Goal: Task Accomplishment & Management: Manage account settings

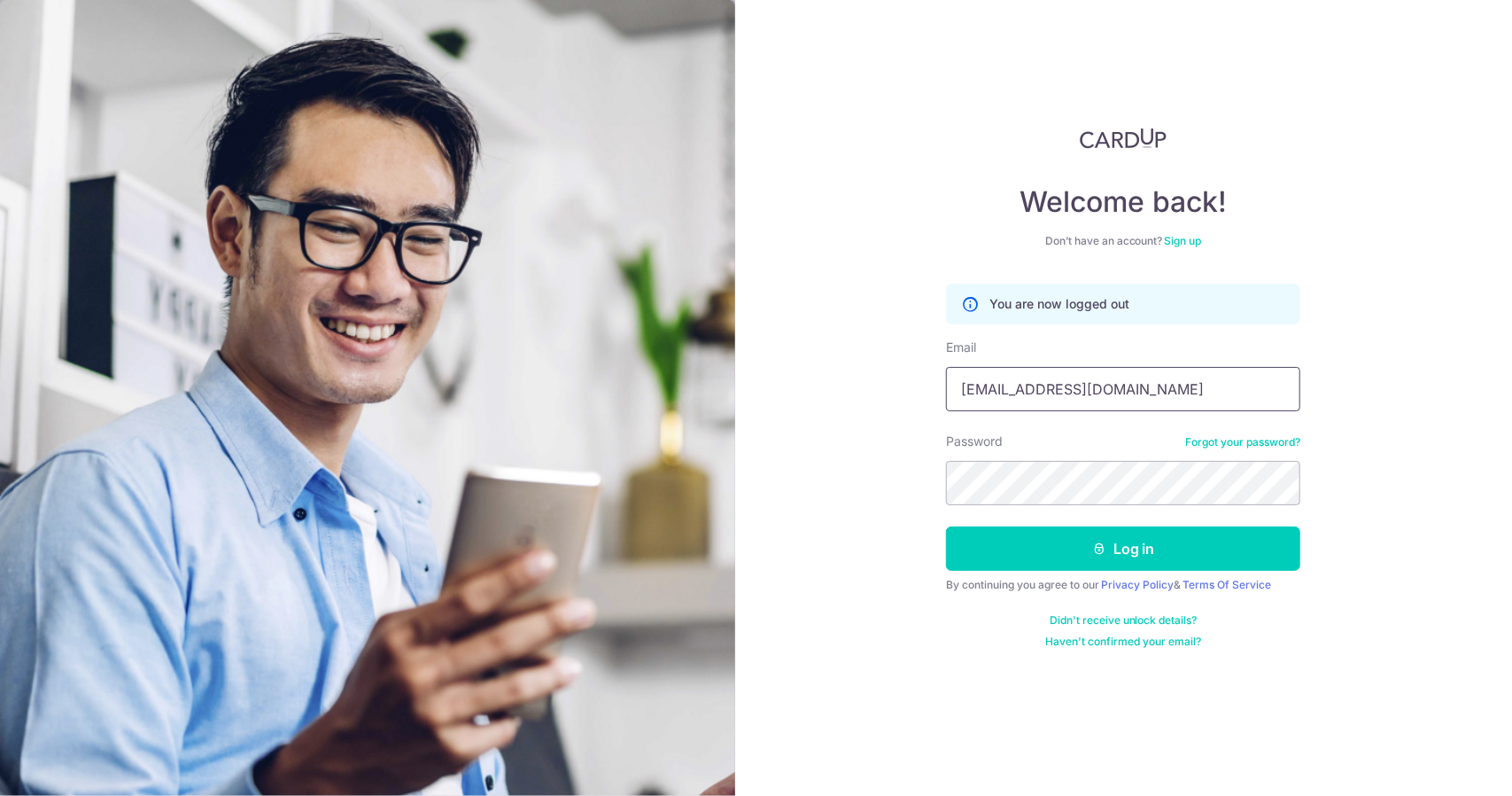
click at [1129, 394] on input "tanmingsiong@gmail.com" at bounding box center [1122, 389] width 354 height 45
type input "marcus.tan@mporos.com.sg"
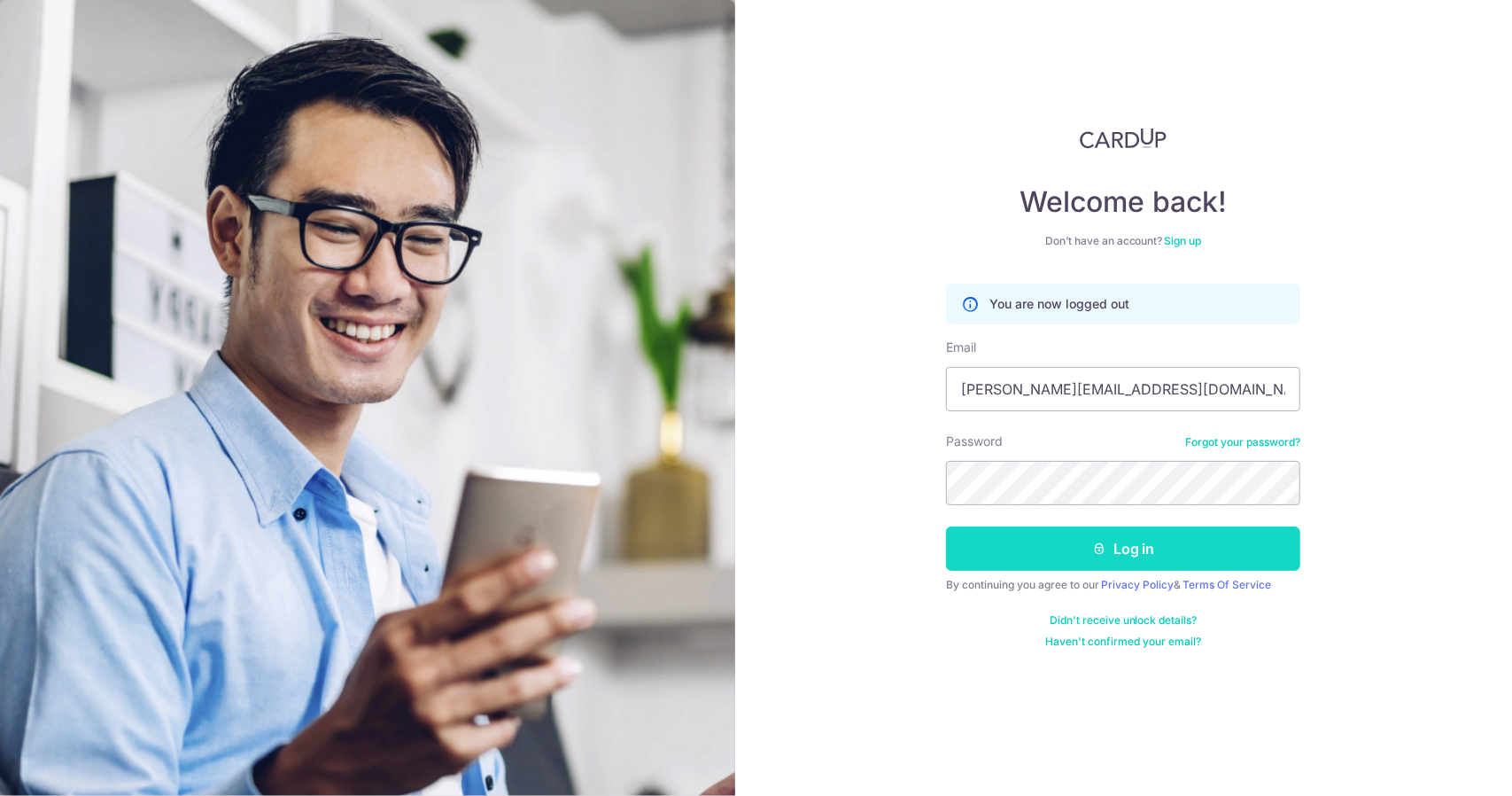
click at [1055, 547] on button "Log in" at bounding box center [1122, 548] width 354 height 45
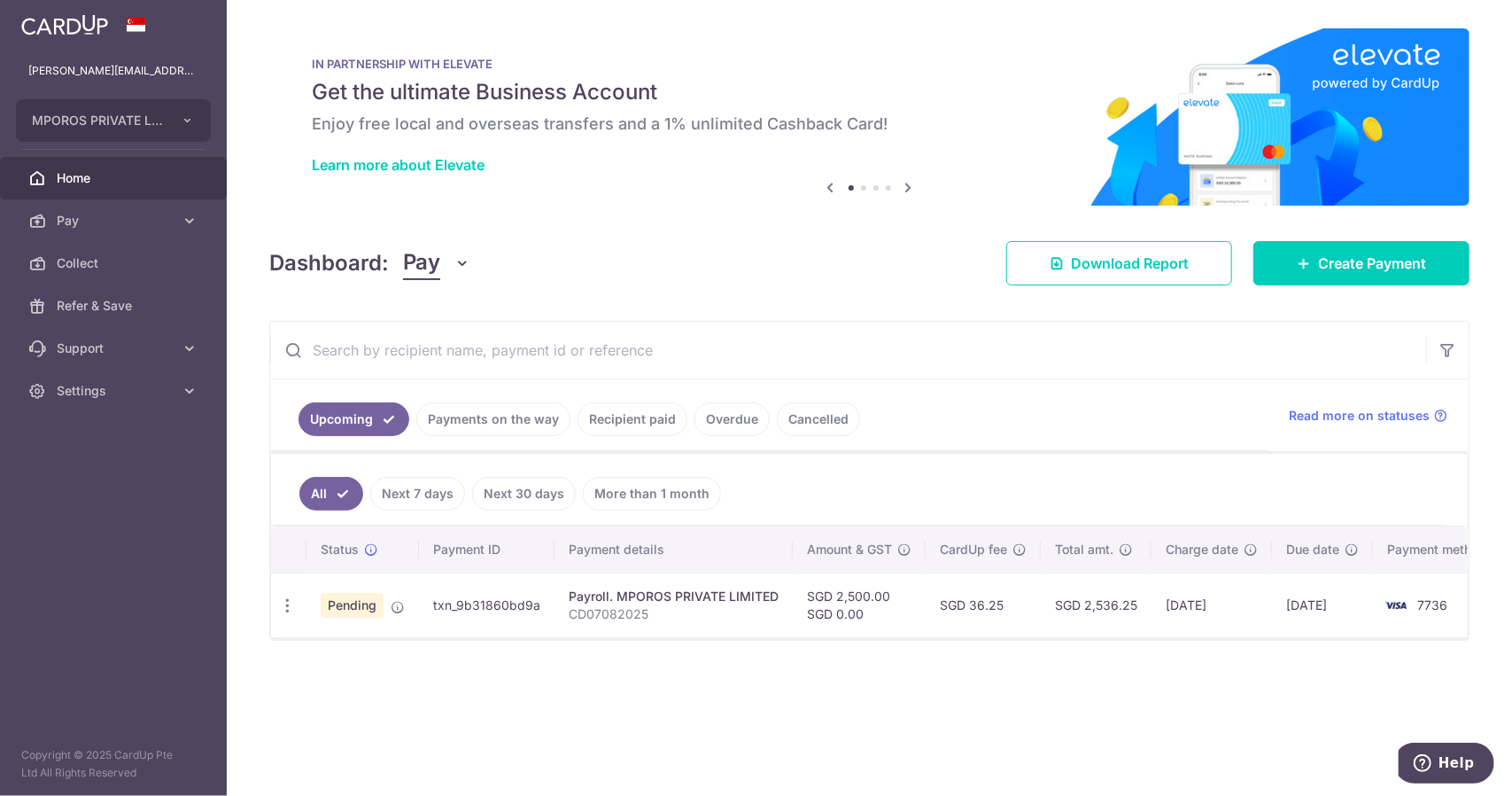
click at [662, 615] on p "CD07082025" at bounding box center [674, 614] width 210 height 18
click at [138, 227] on span "Pay" at bounding box center [115, 220] width 117 height 18
click at [99, 260] on span "Payments" at bounding box center [115, 263] width 117 height 18
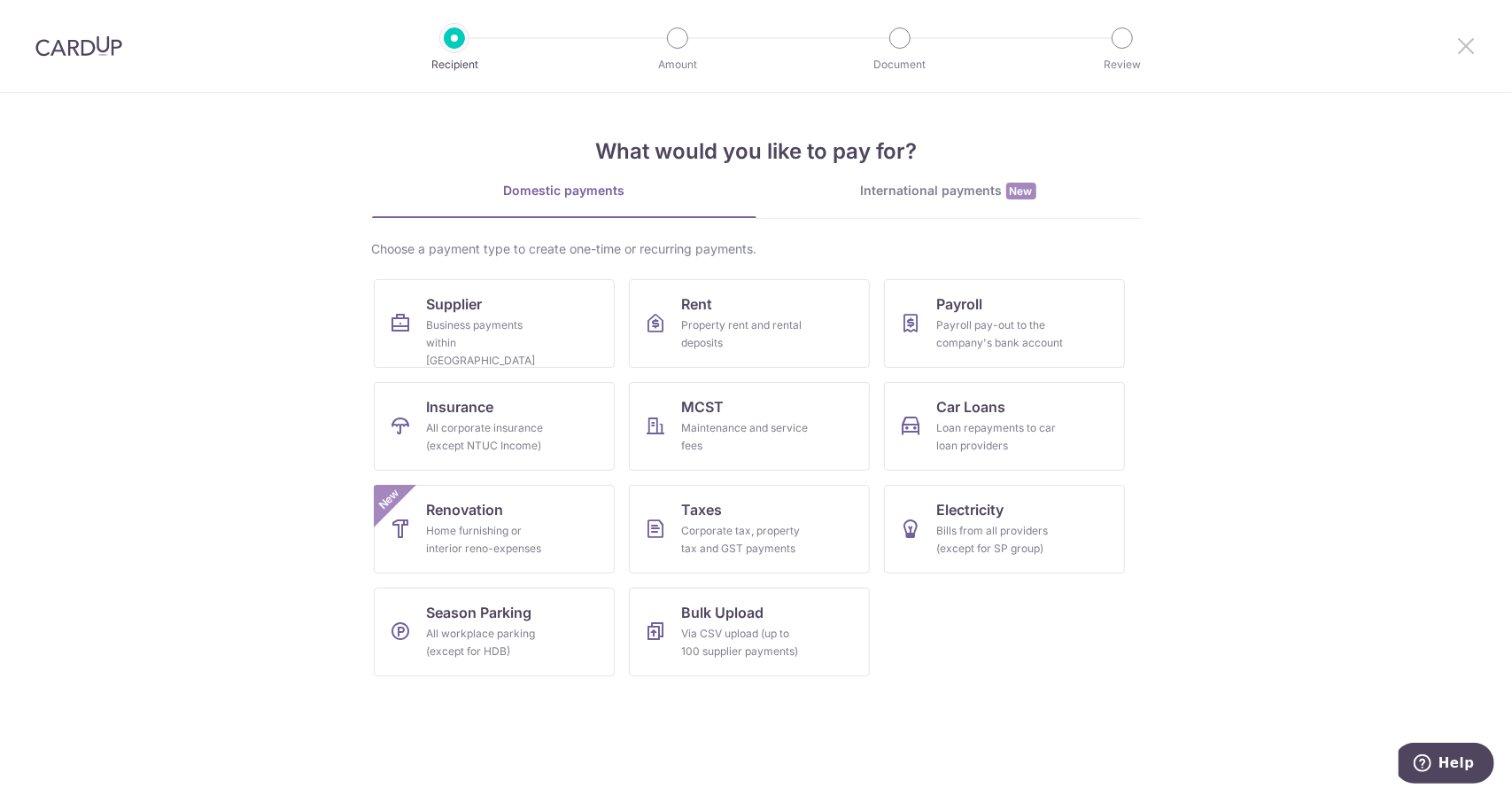
click at [1475, 53] on icon at bounding box center [1465, 46] width 21 height 22
click at [1466, 48] on icon at bounding box center [1465, 46] width 21 height 22
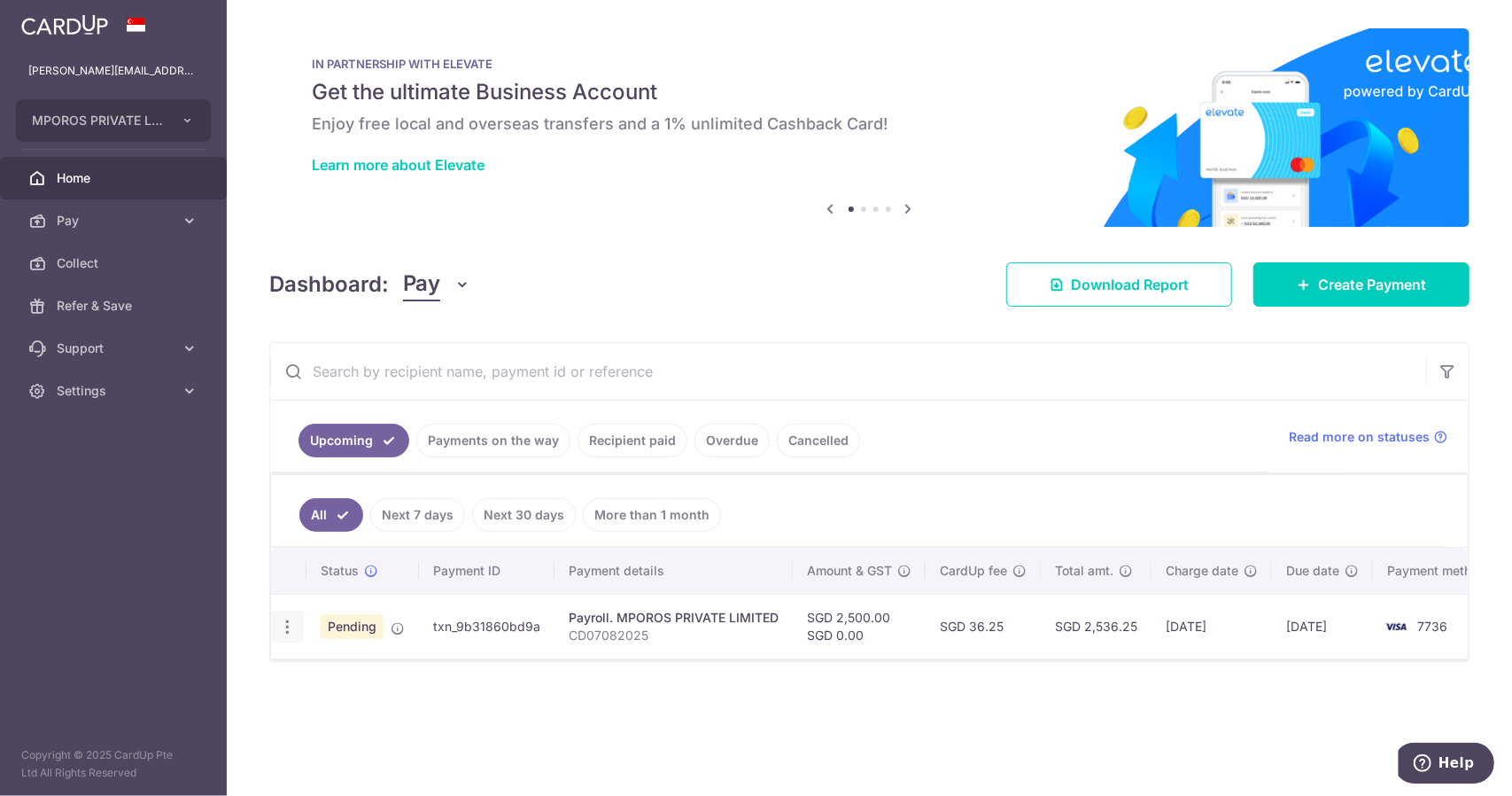
click at [289, 623] on icon "button" at bounding box center [287, 626] width 19 height 19
click at [354, 759] on span "Upload doc" at bounding box center [381, 761] width 120 height 21
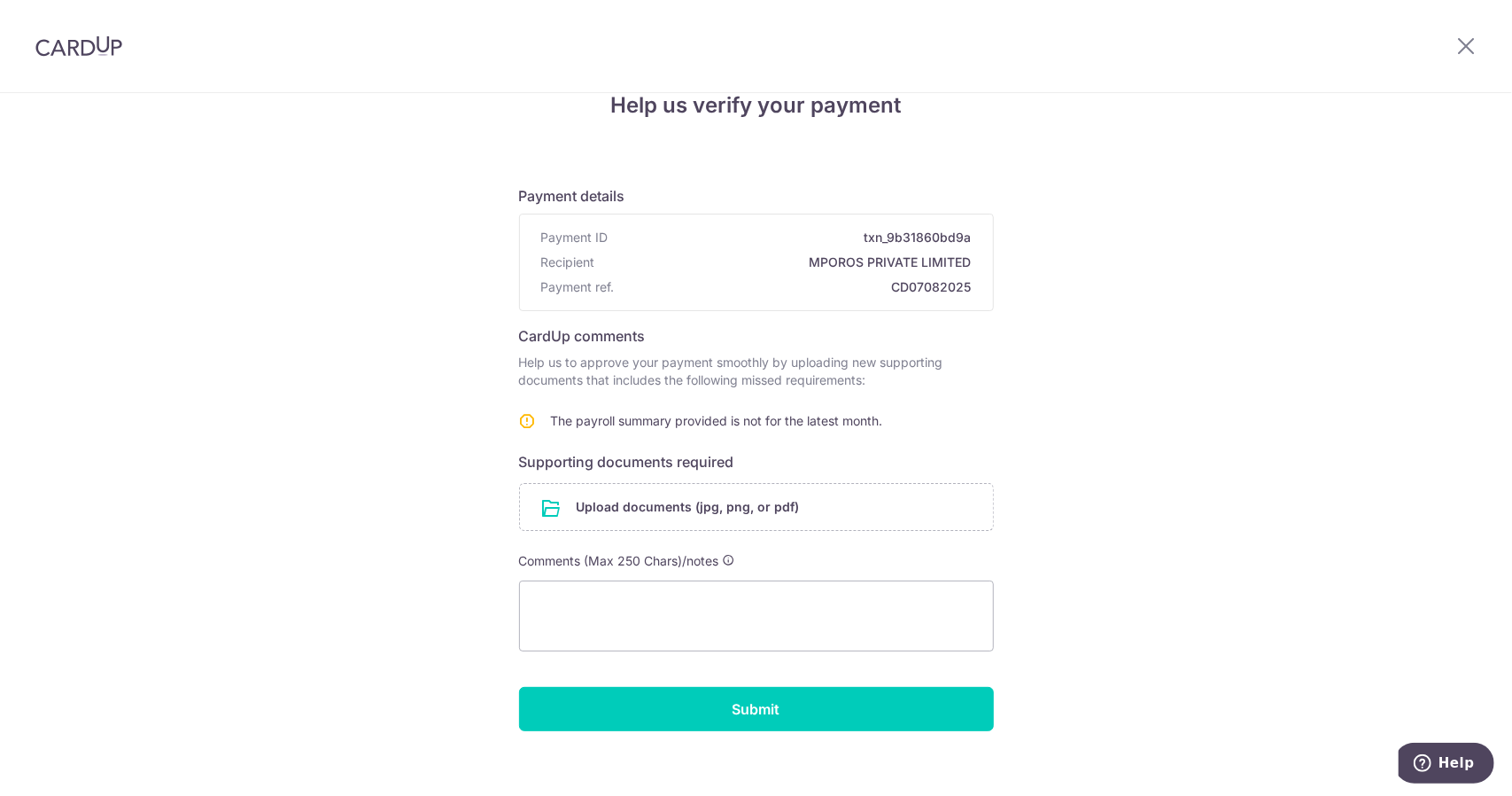
scroll to position [55, 0]
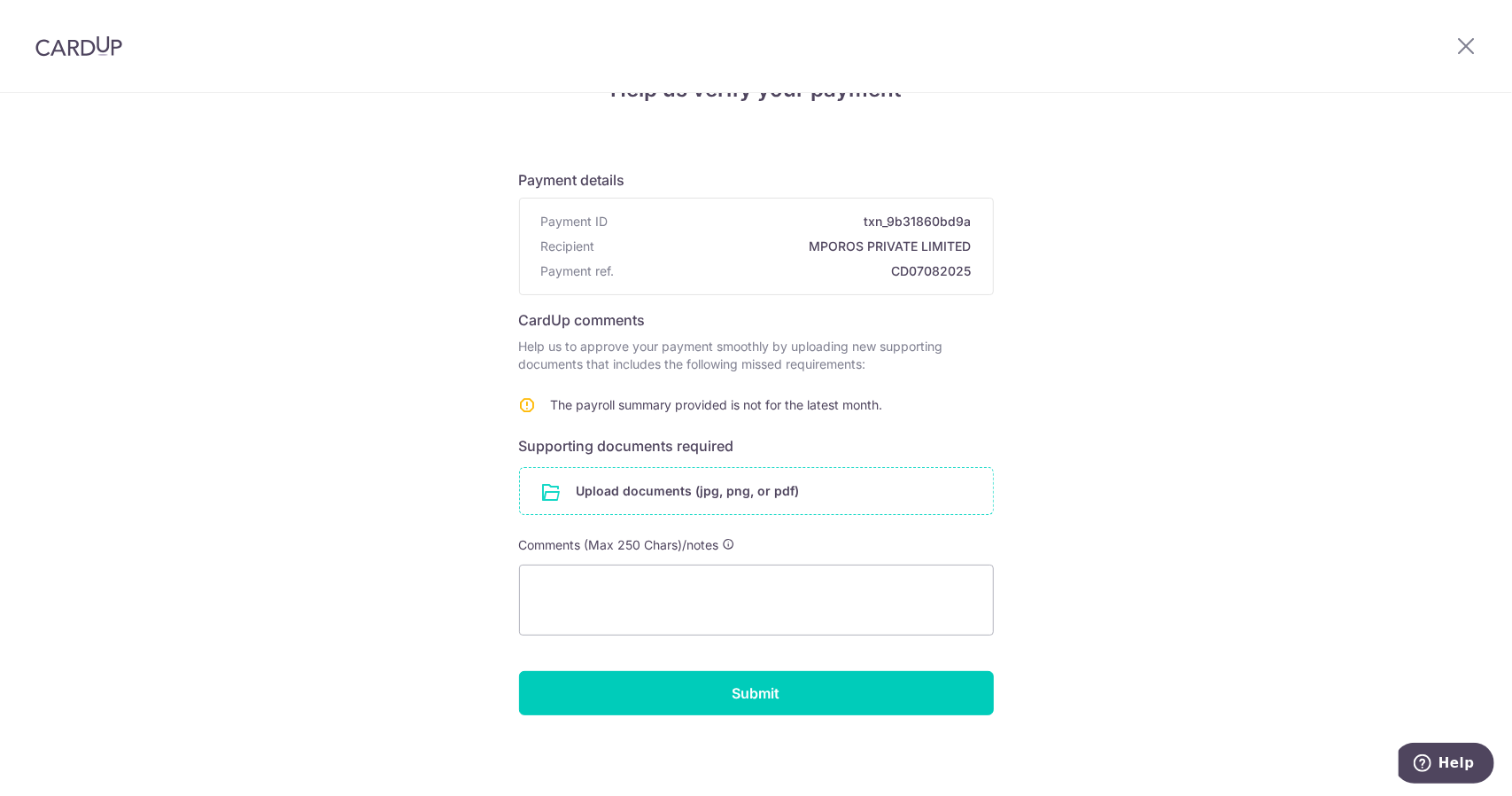
click at [654, 491] on input "file" at bounding box center [756, 490] width 473 height 46
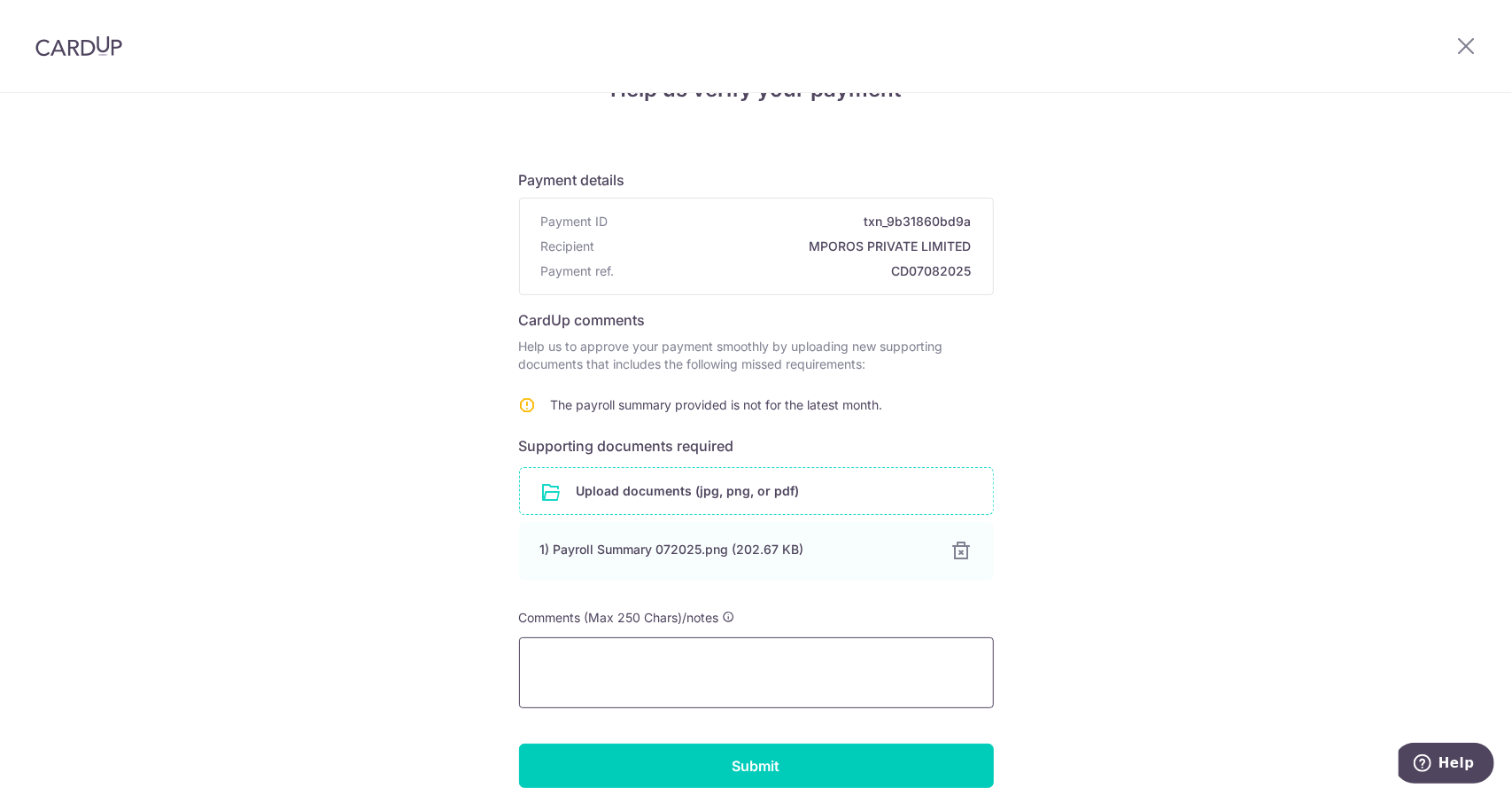
click at [641, 657] on textarea at bounding box center [756, 672] width 475 height 70
click at [685, 659] on textarea "This payment summary was provided" at bounding box center [756, 672] width 475 height 70
click at [921, 661] on textarea "This payment summary (July 2025) was provided" at bounding box center [756, 672] width 475 height 70
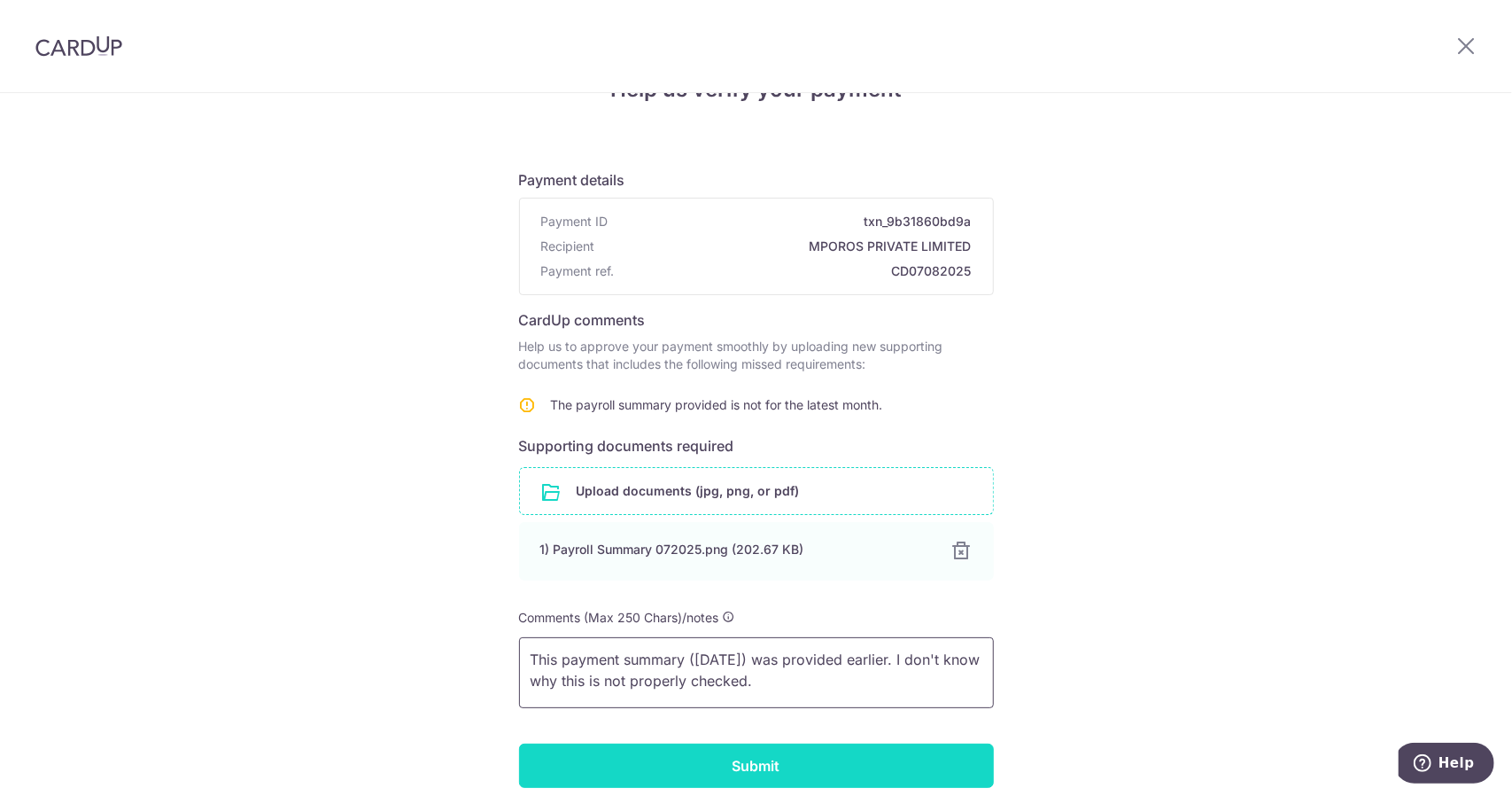
type textarea "This payment summary (July 2025) was provided earlier. I don't know why this is…"
click at [785, 759] on input "Submit" at bounding box center [756, 765] width 475 height 45
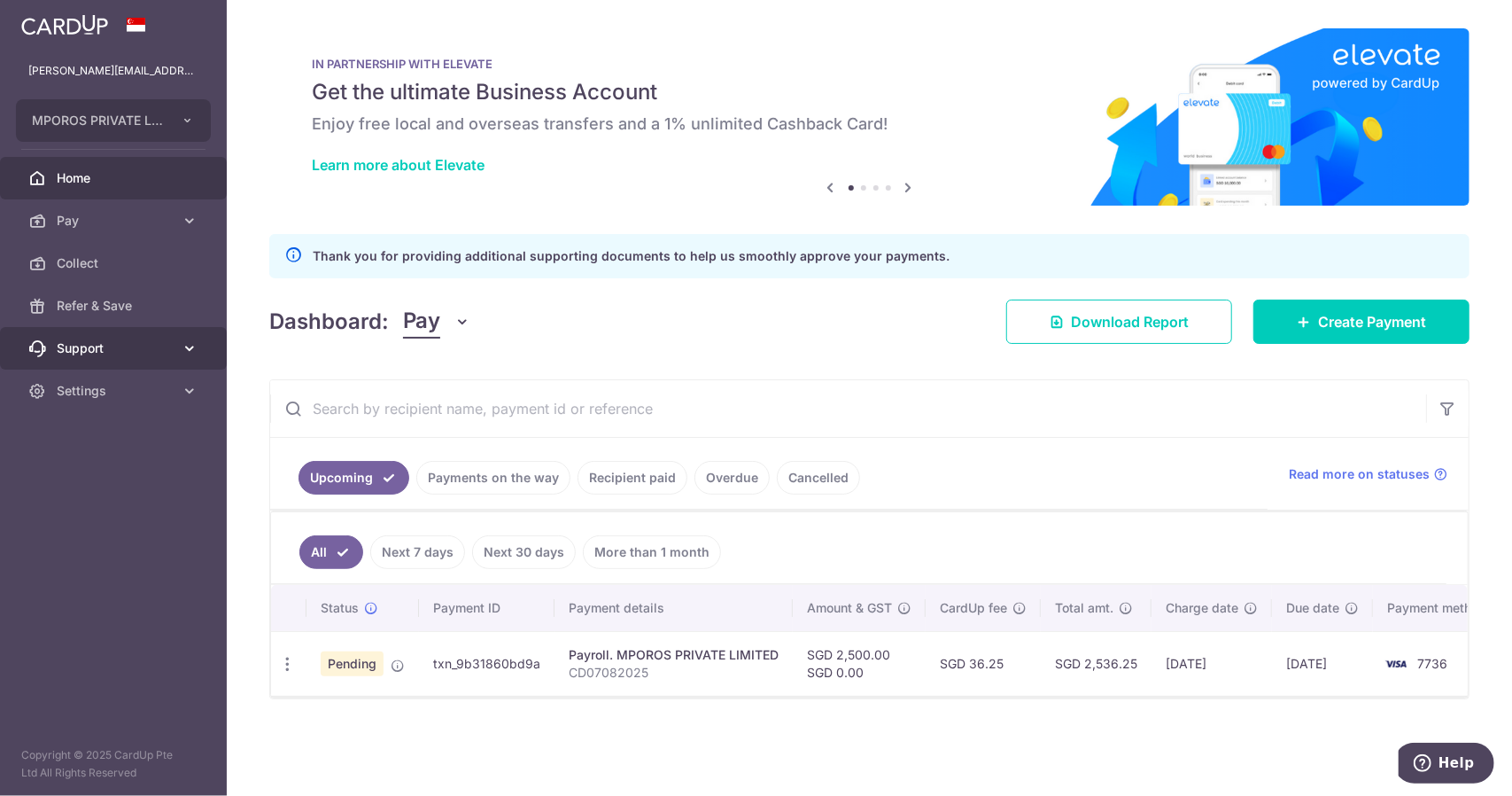
click at [135, 352] on span "Support" at bounding box center [115, 348] width 117 height 18
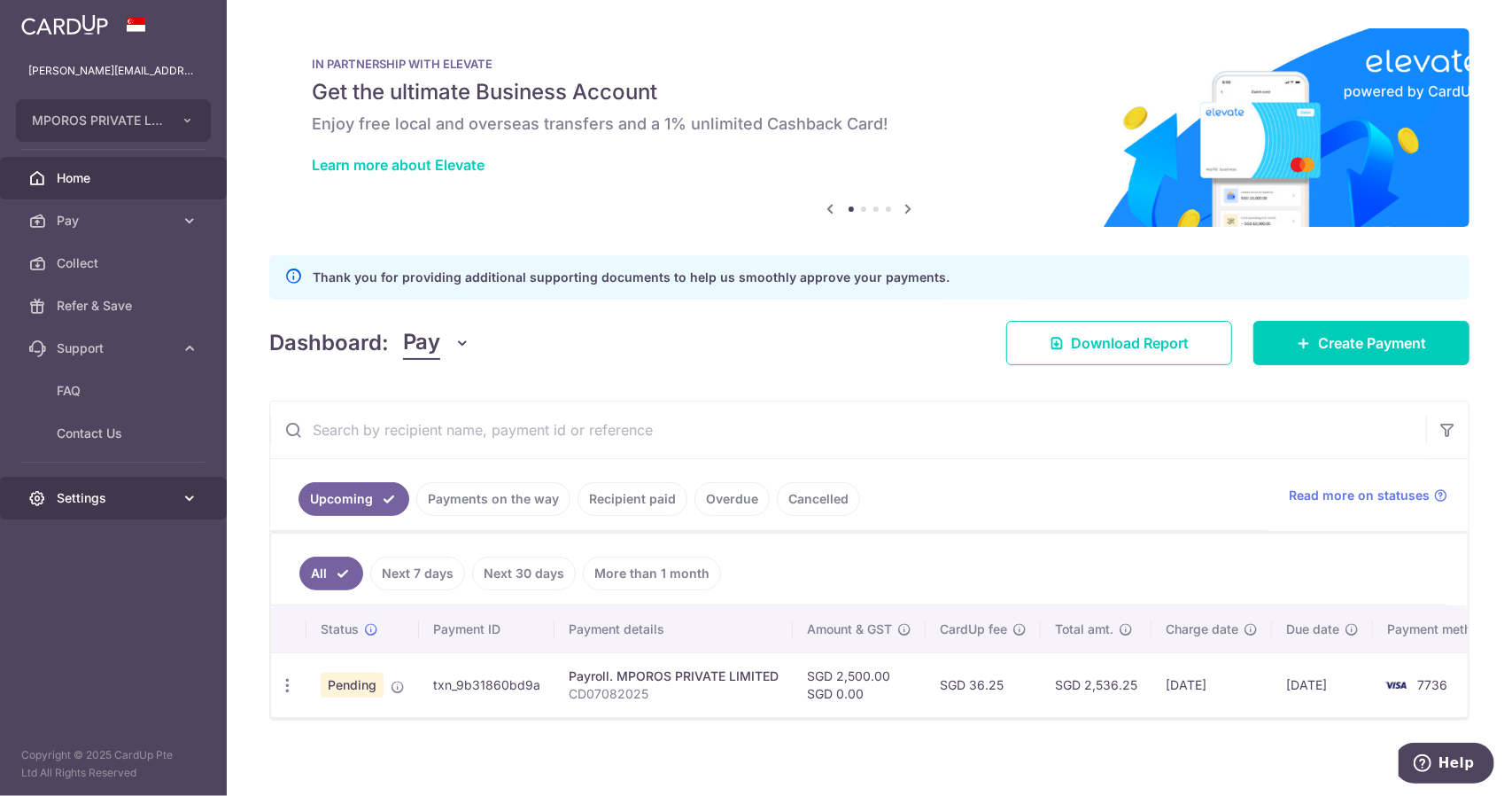
click at [97, 500] on span "Settings" at bounding box center [115, 498] width 117 height 18
click at [92, 536] on span "Account" at bounding box center [115, 541] width 117 height 18
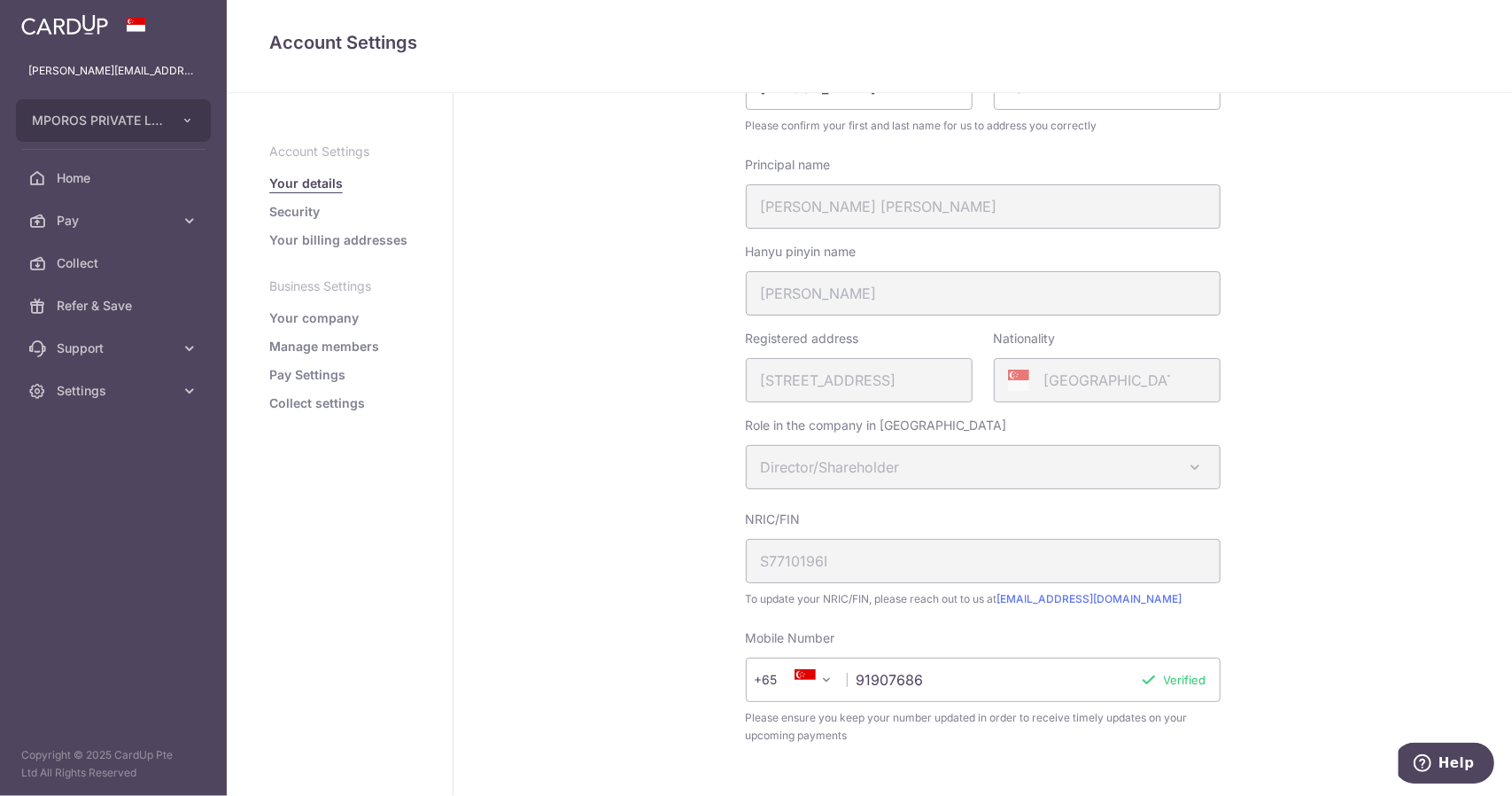
scroll to position [354, 0]
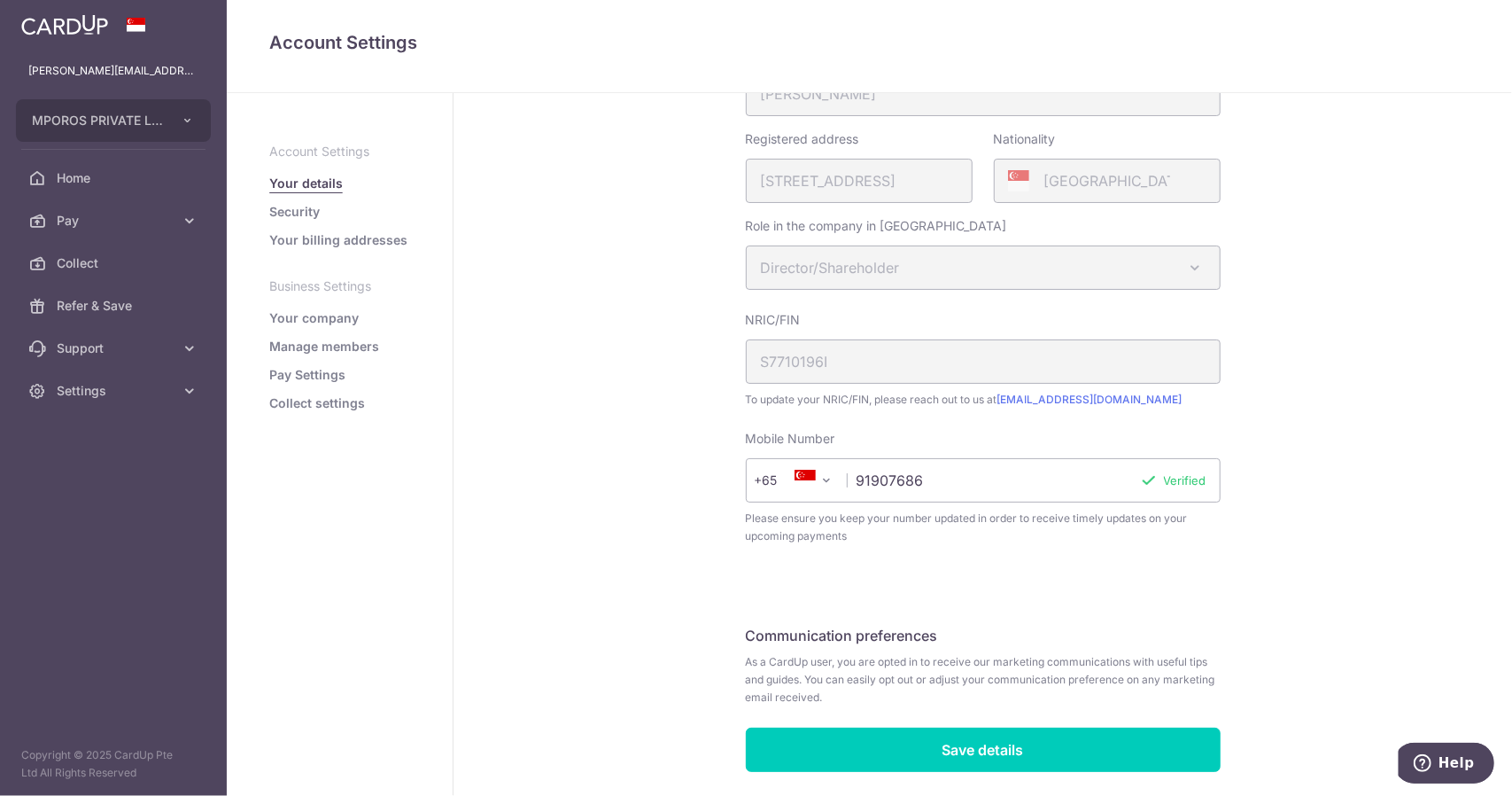
click at [315, 319] on link "Your company" at bounding box center [314, 319] width 89 height 18
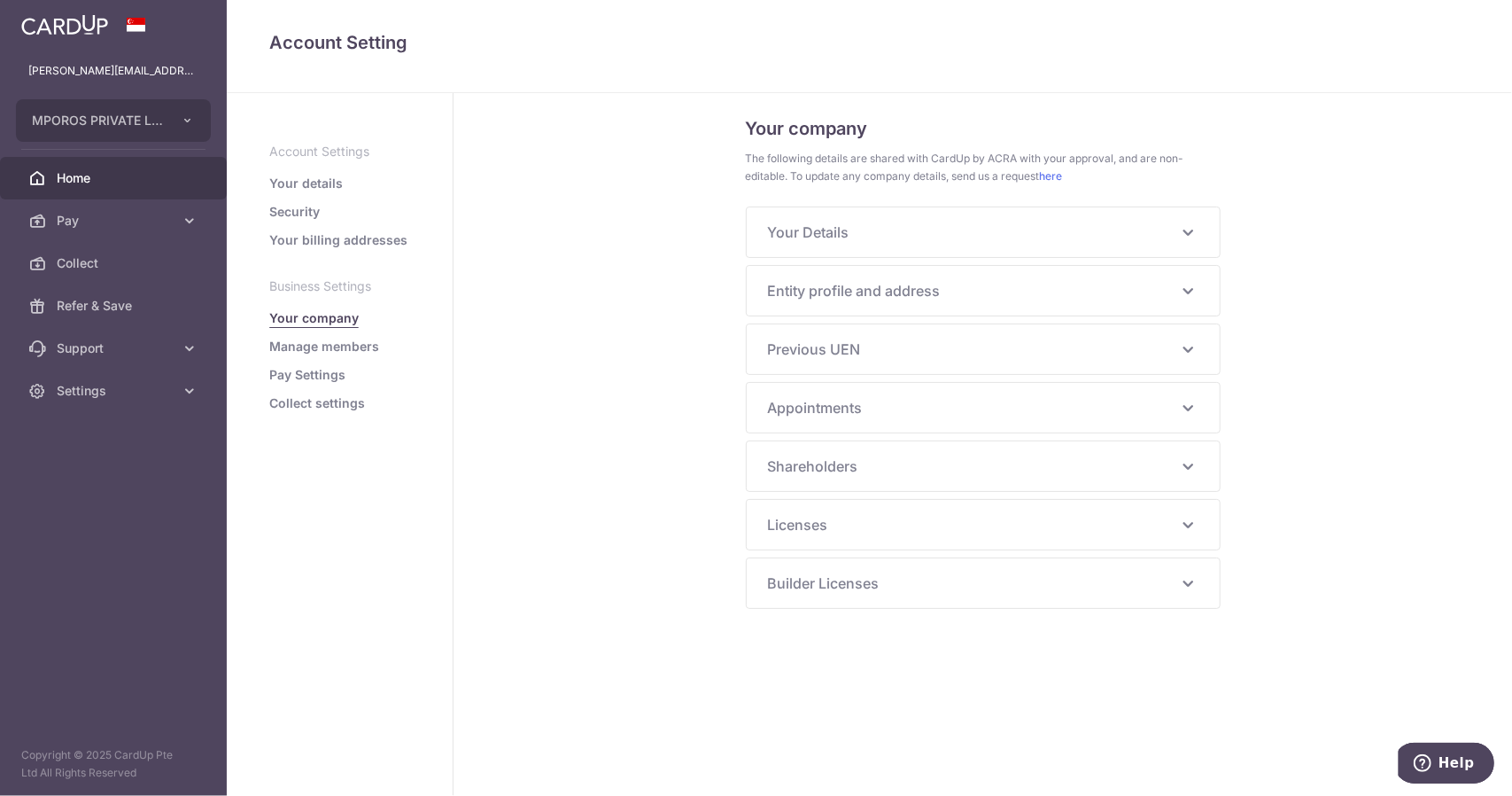
click at [82, 180] on span "Home" at bounding box center [115, 179] width 117 height 18
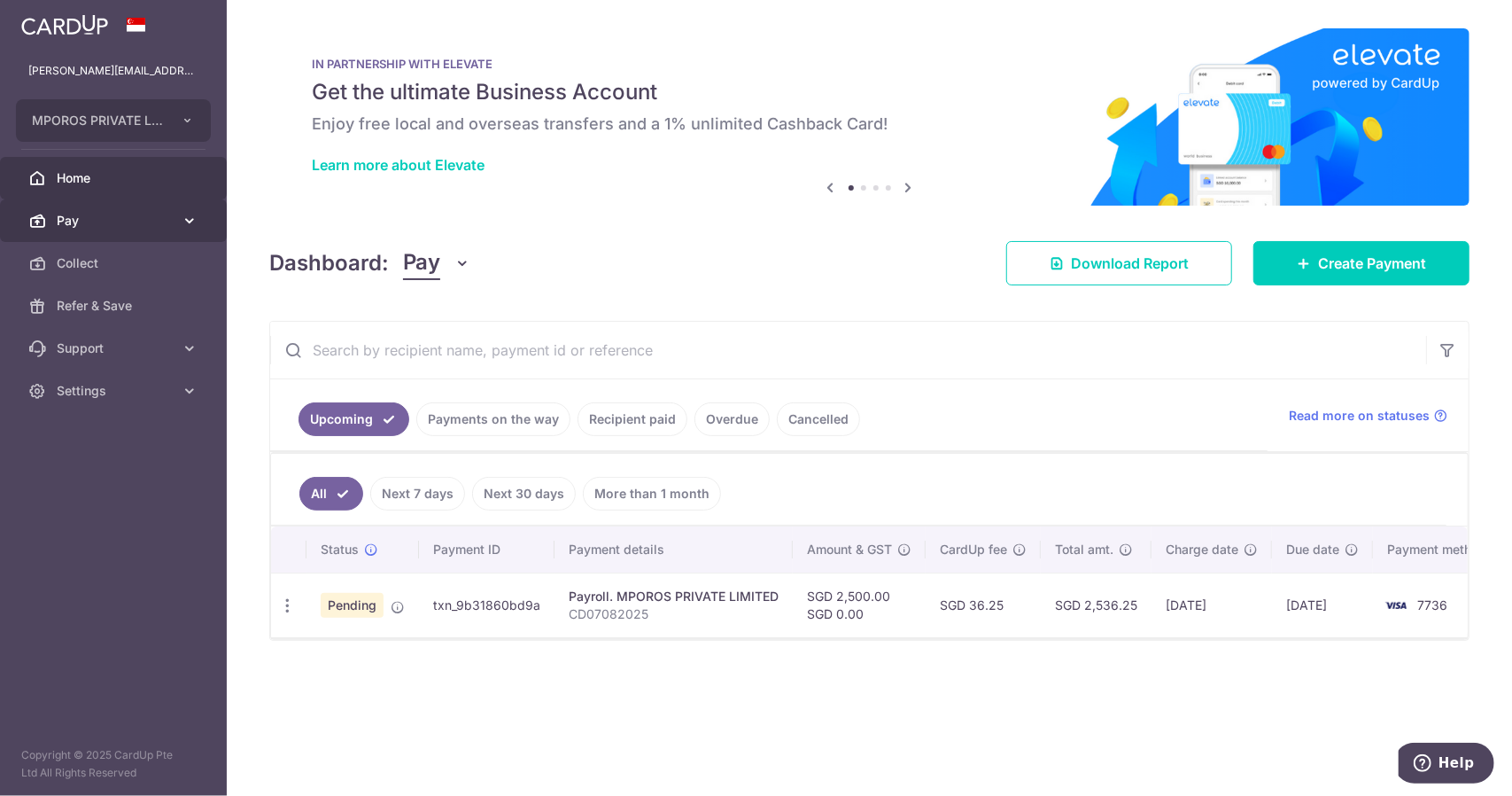
click at [103, 222] on span "Pay" at bounding box center [115, 220] width 117 height 18
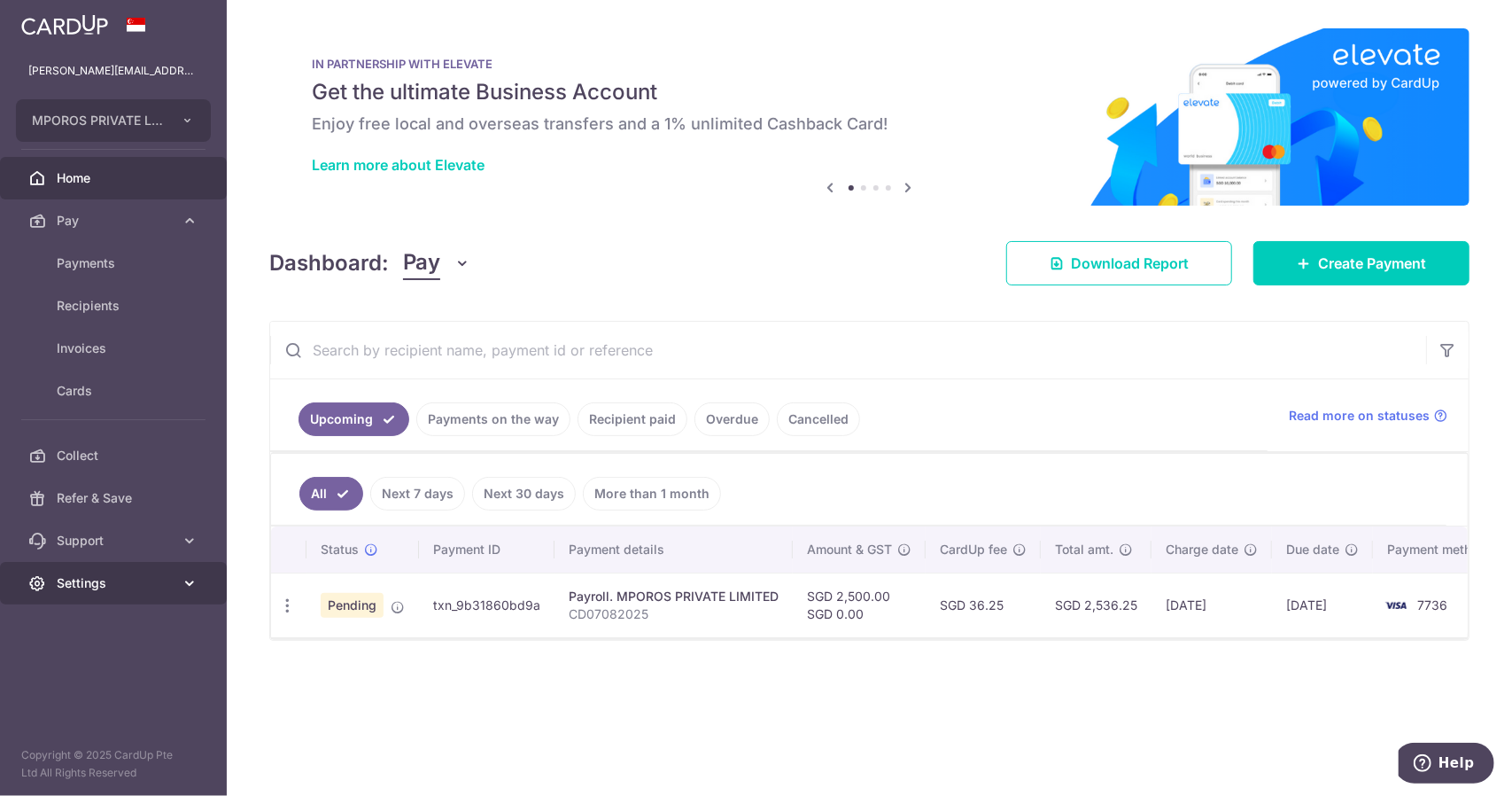
click at [78, 583] on span "Settings" at bounding box center [115, 584] width 117 height 18
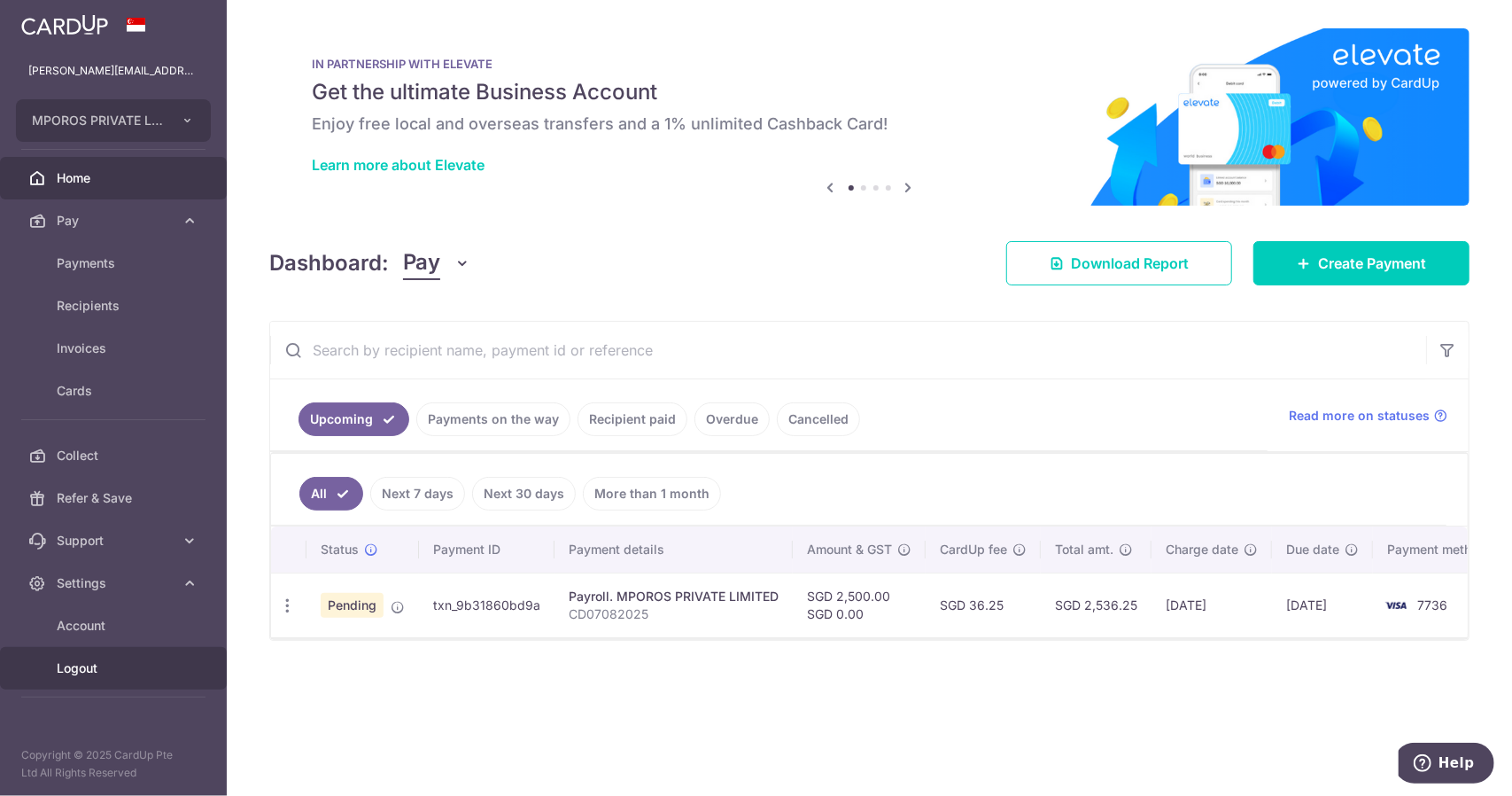
click at [93, 677] on link "Logout" at bounding box center [113, 668] width 227 height 43
